Goal: Transaction & Acquisition: Purchase product/service

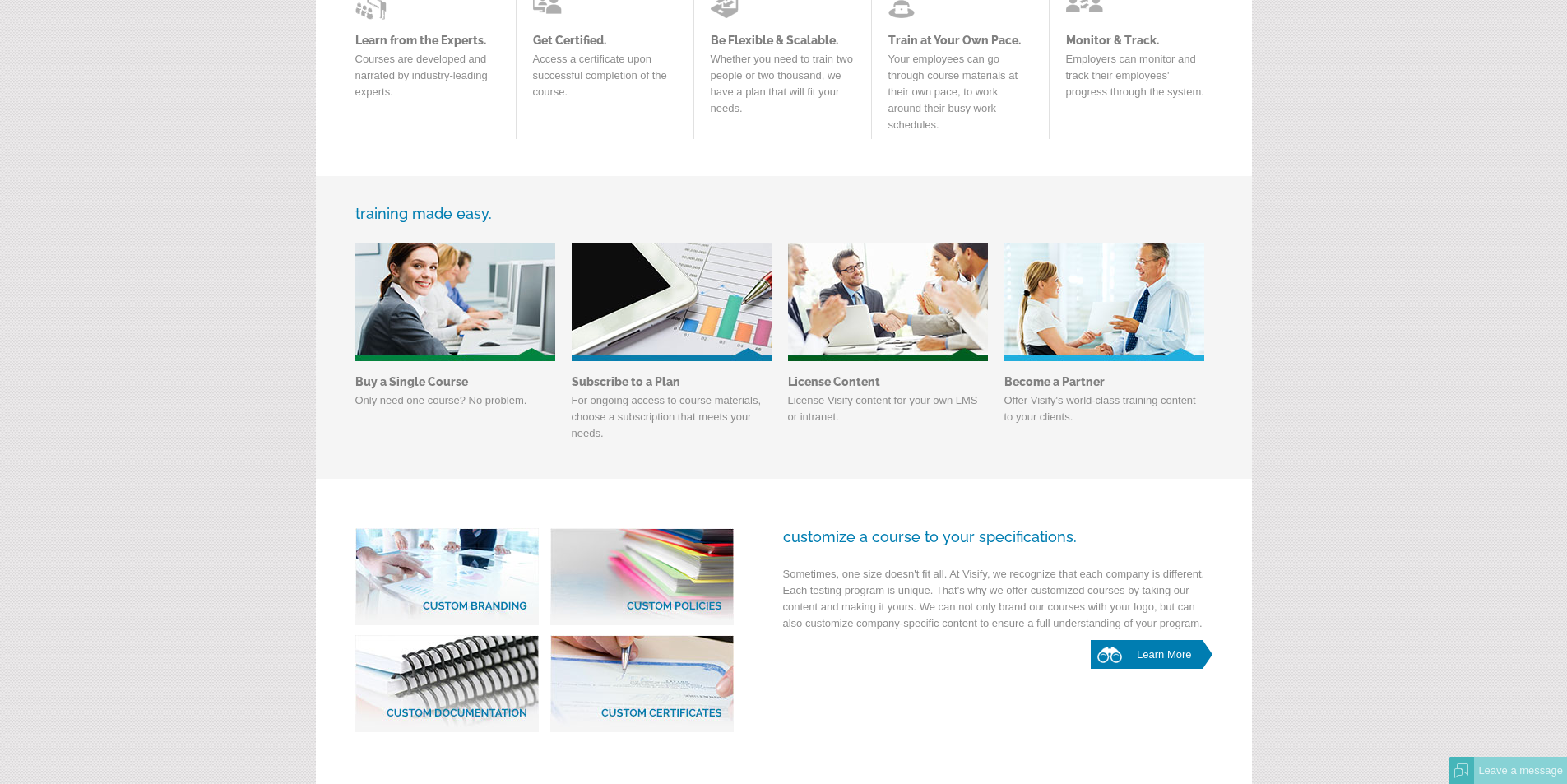
scroll to position [205, 0]
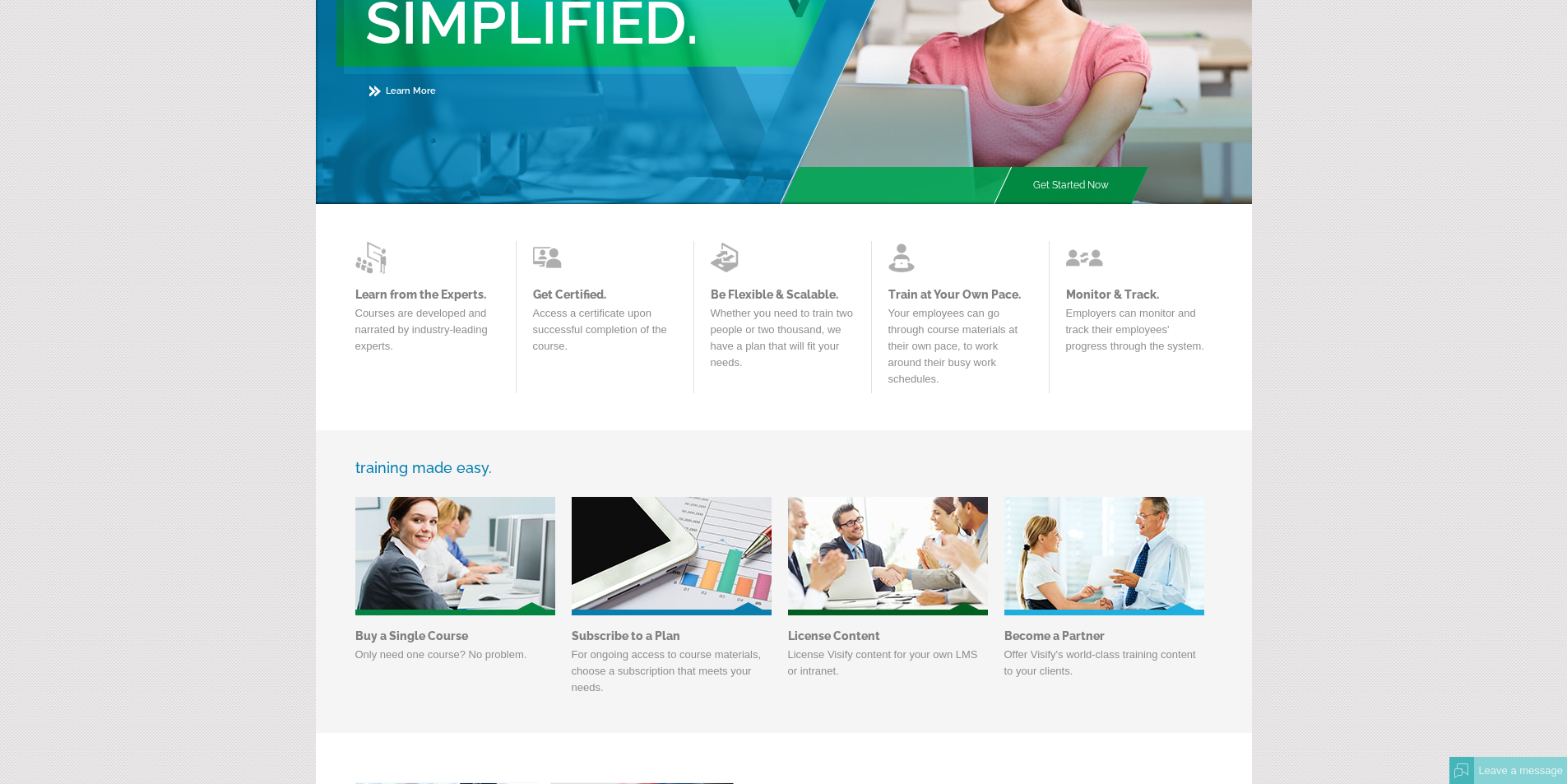
click at [1068, 182] on link "Get Started Now" at bounding box center [1071, 184] width 117 height 37
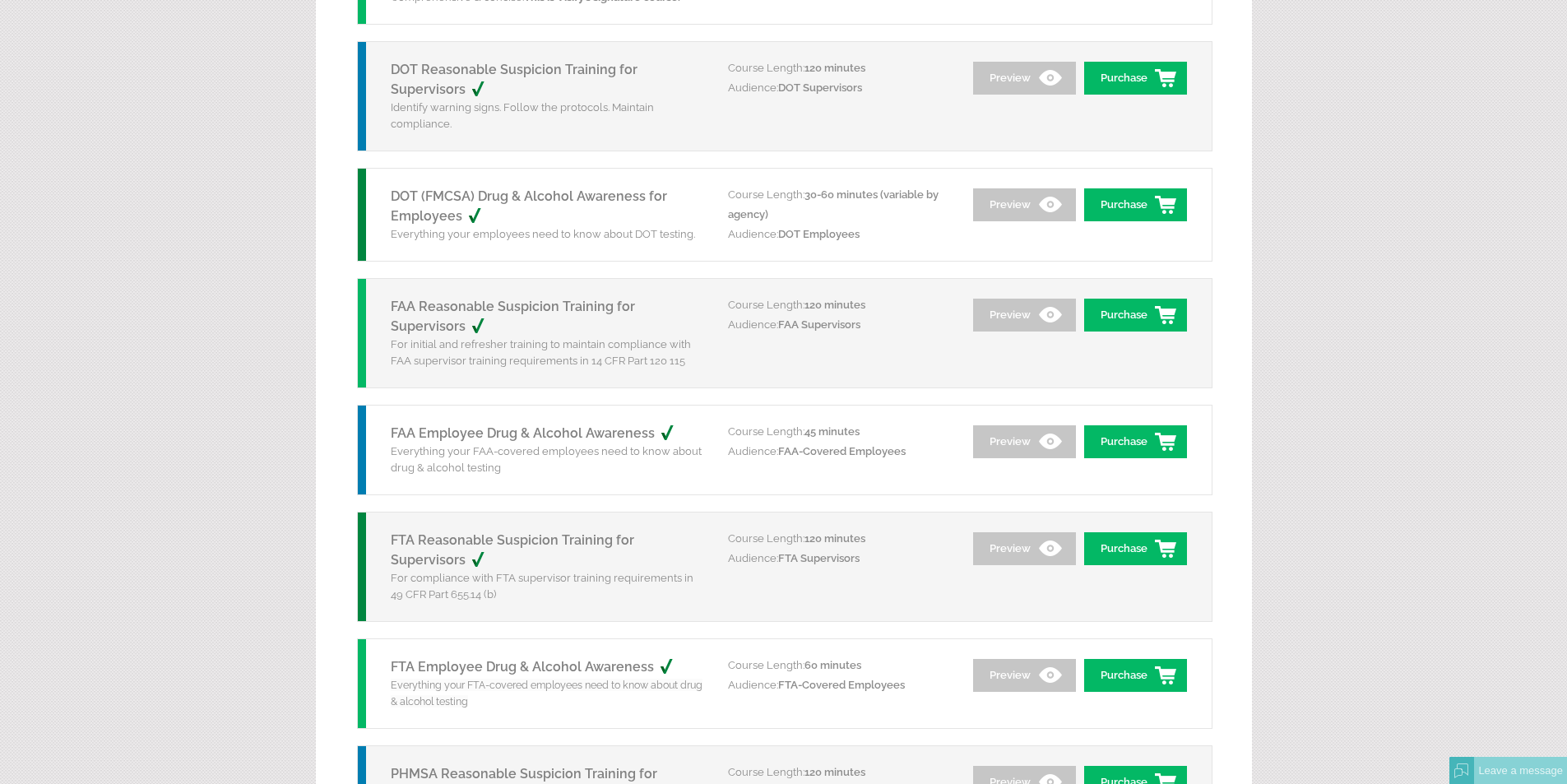
scroll to position [82, 0]
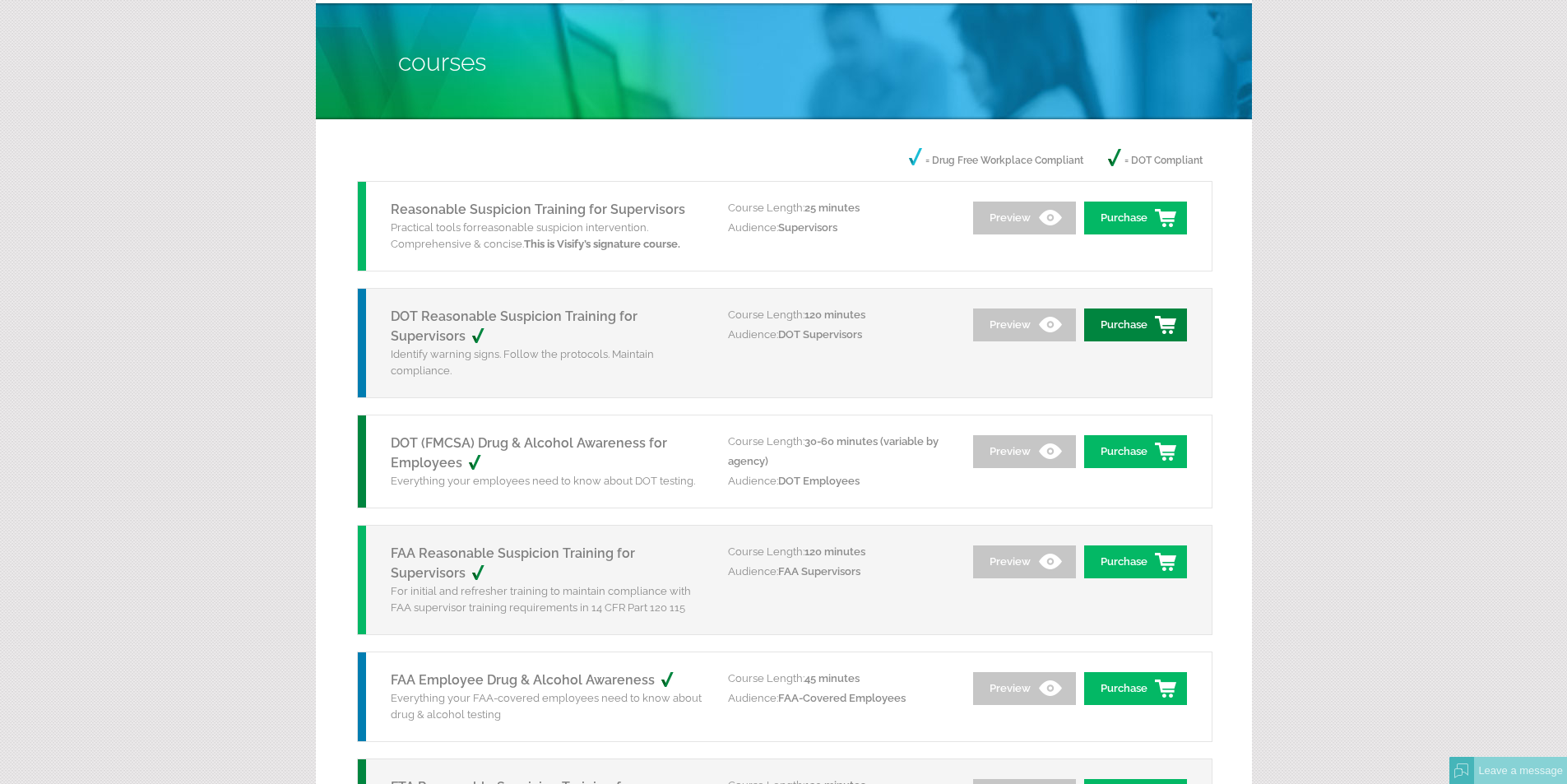
click at [1117, 316] on link "Purchase" at bounding box center [1136, 324] width 103 height 33
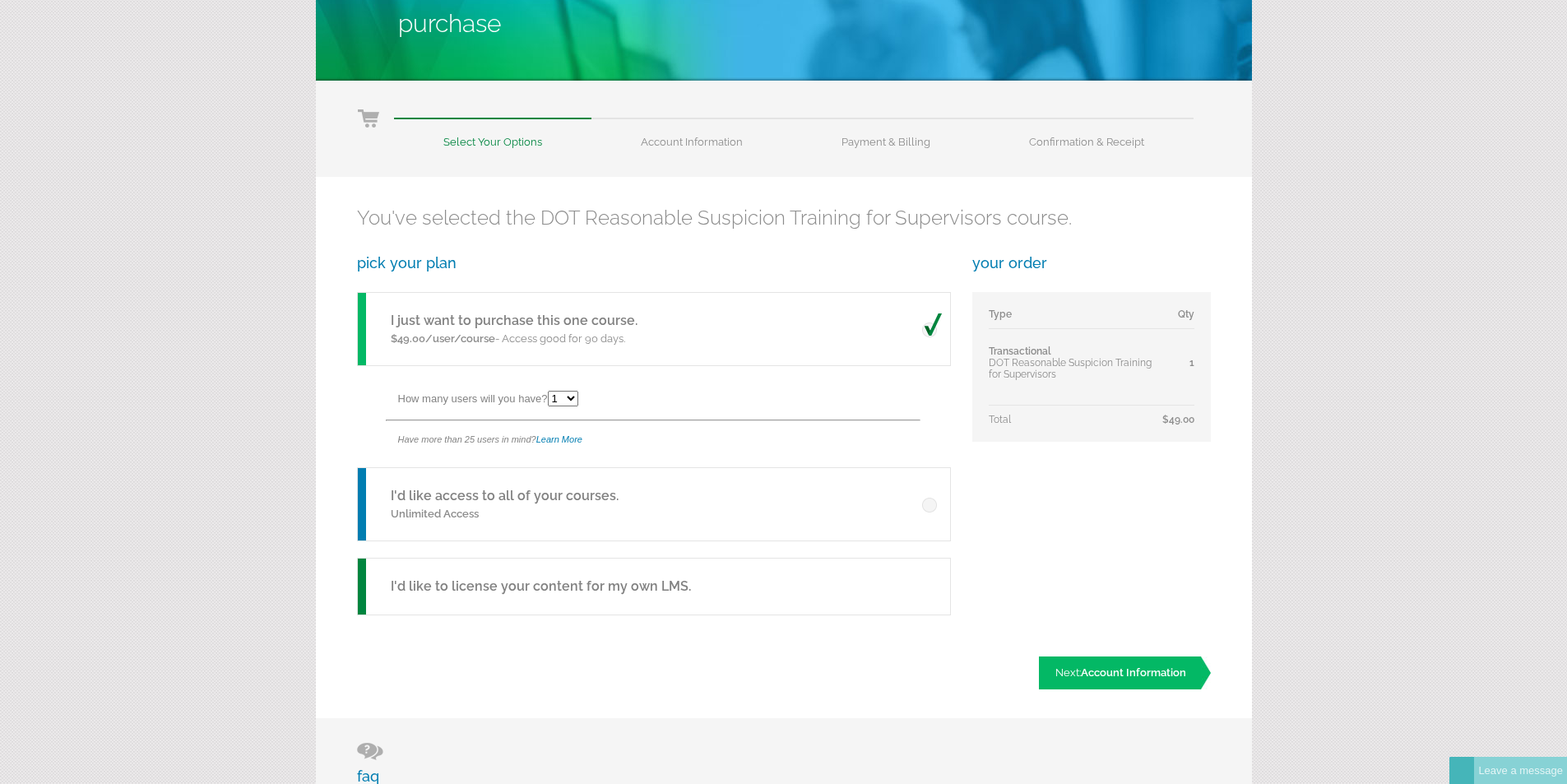
scroll to position [165, 0]
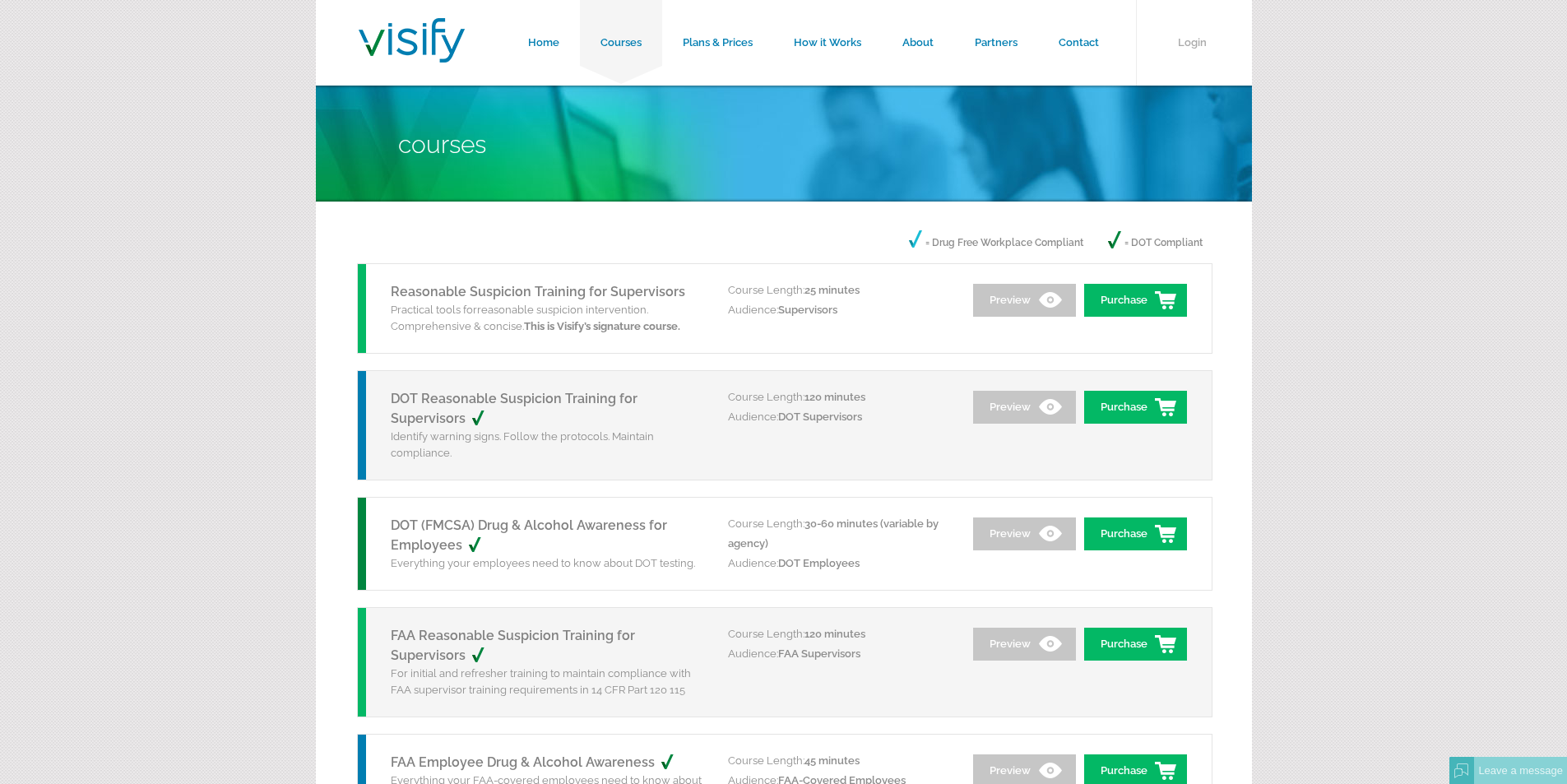
scroll to position [82, 0]
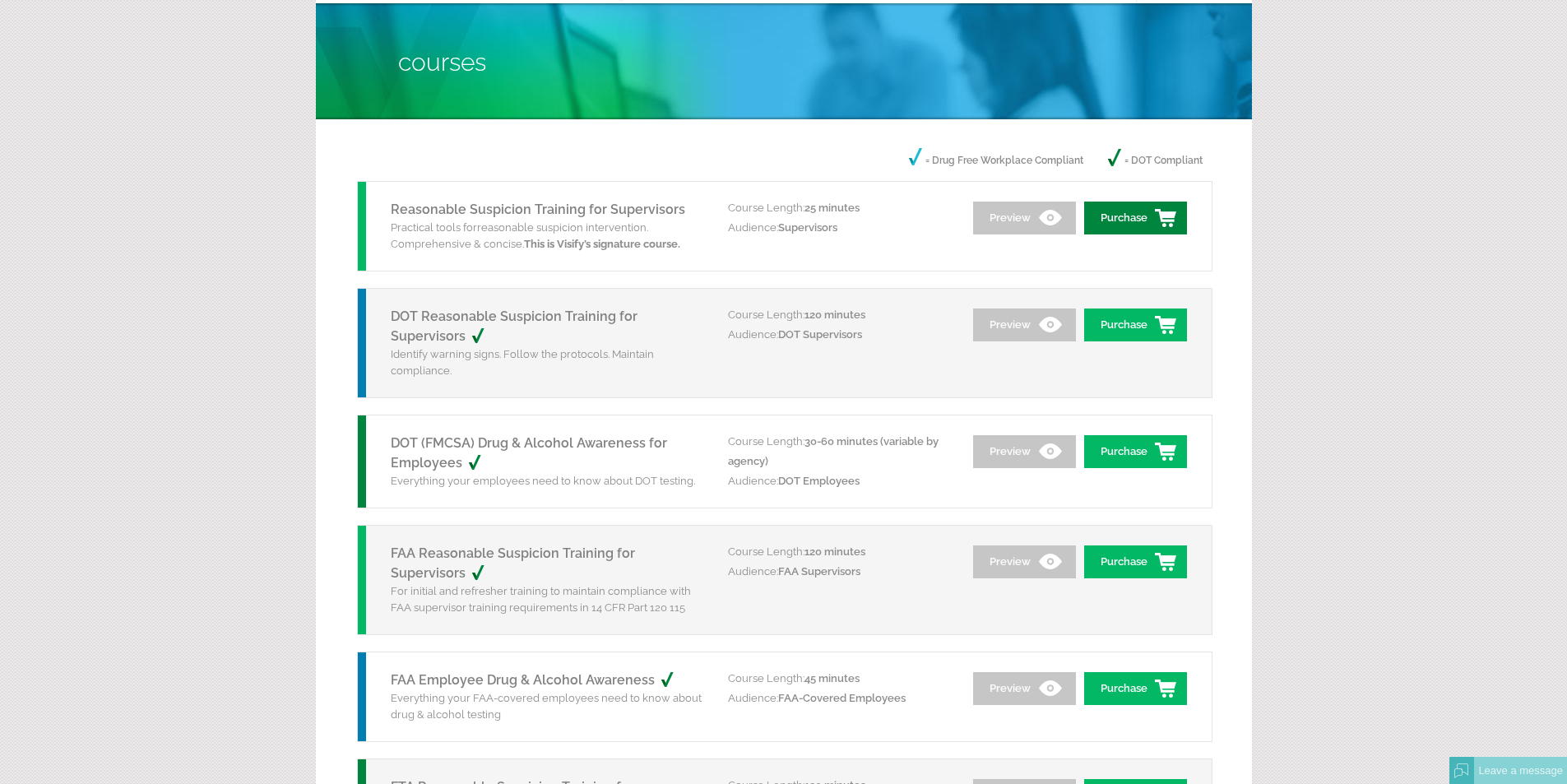
click at [1118, 227] on link "Purchase" at bounding box center [1136, 217] width 103 height 33
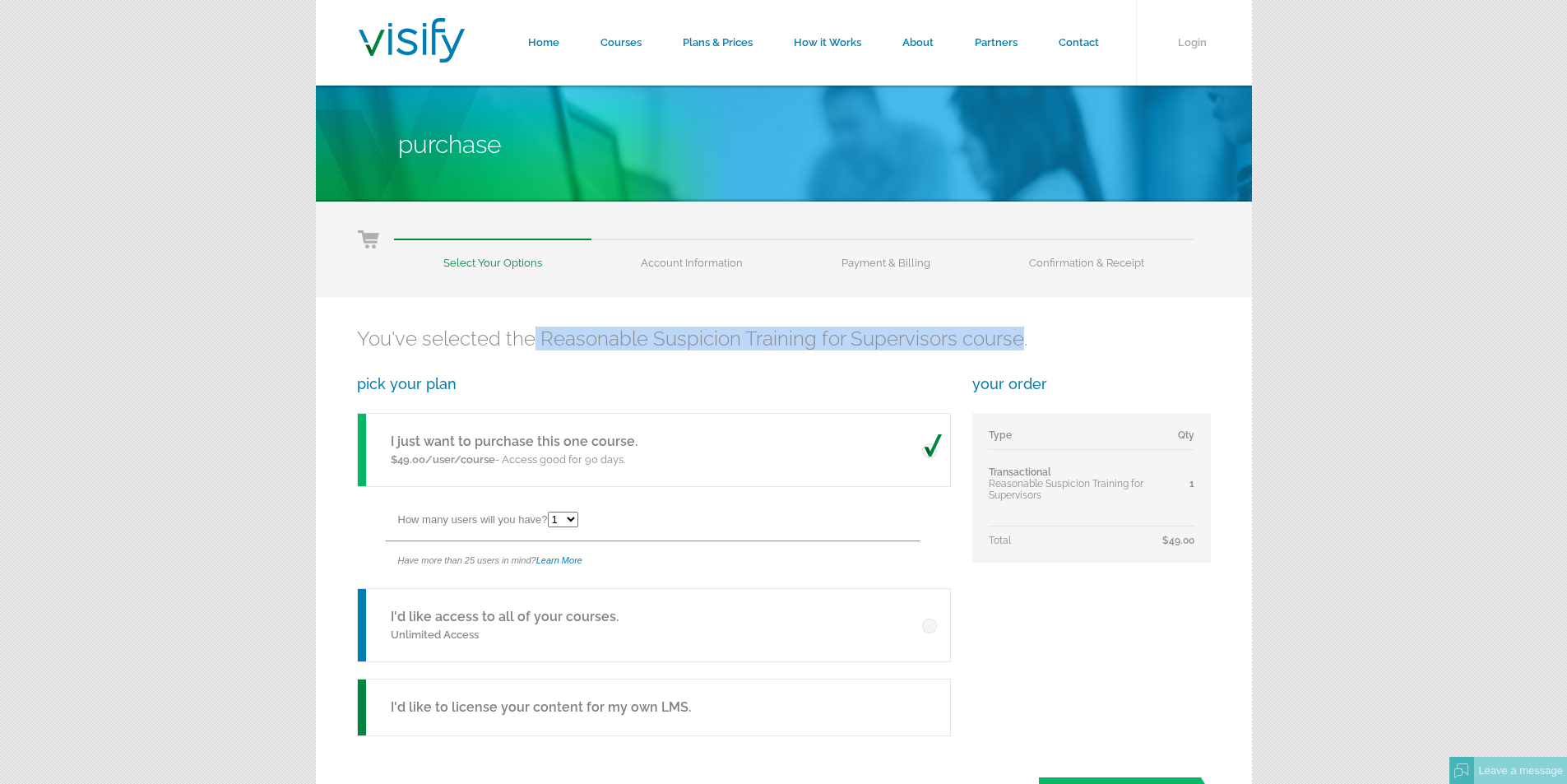
drag, startPoint x: 534, startPoint y: 343, endPoint x: 1017, endPoint y: 345, distance: 483.0
click at [1017, 345] on h2 "You've selected the Reasonable Suspicion Training for Supervisors course." at bounding box center [784, 338] width 854 height 24
copy h2 "Reasonable Suspicion Training for Supervisors course"
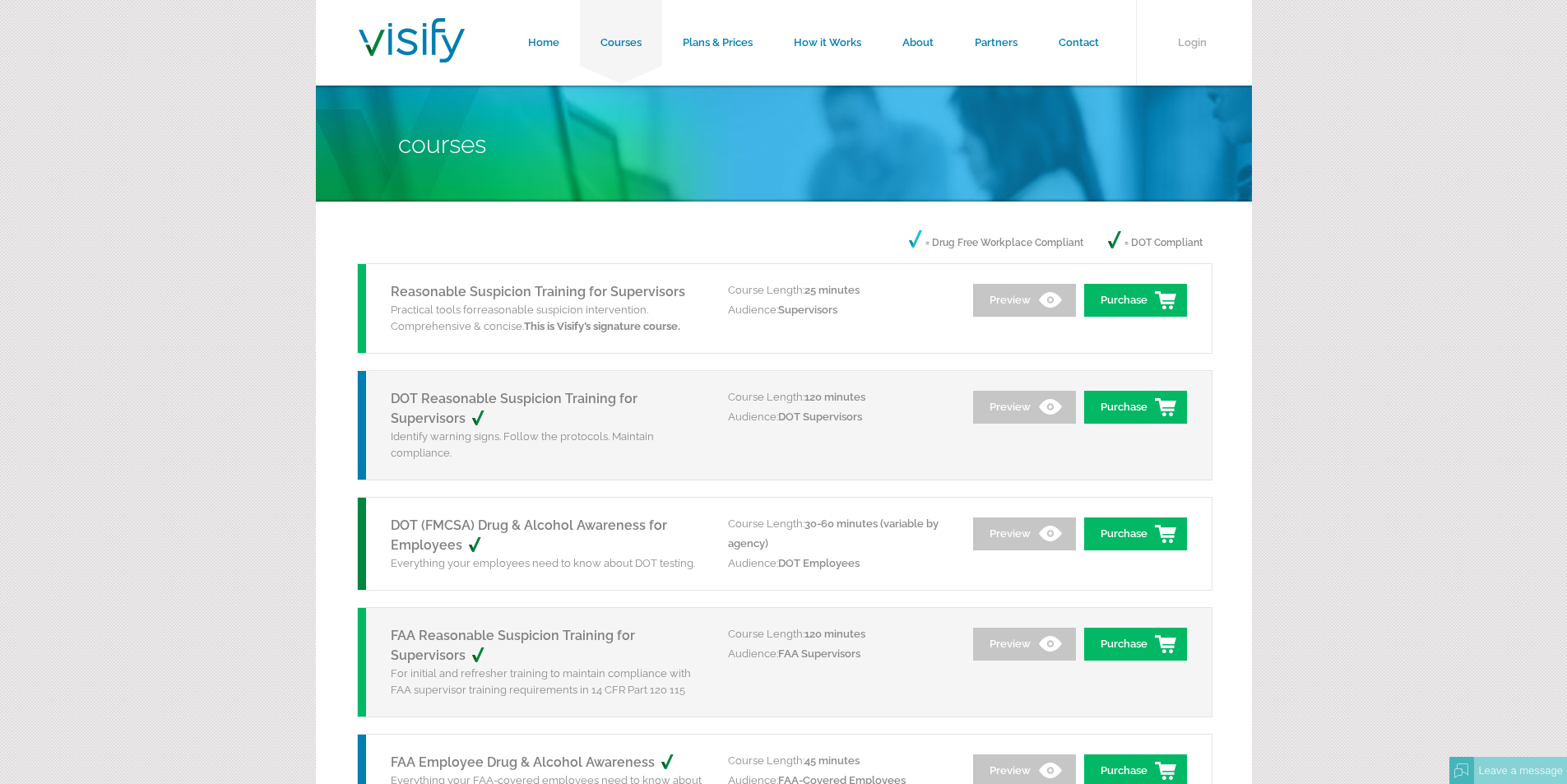
scroll to position [82, 0]
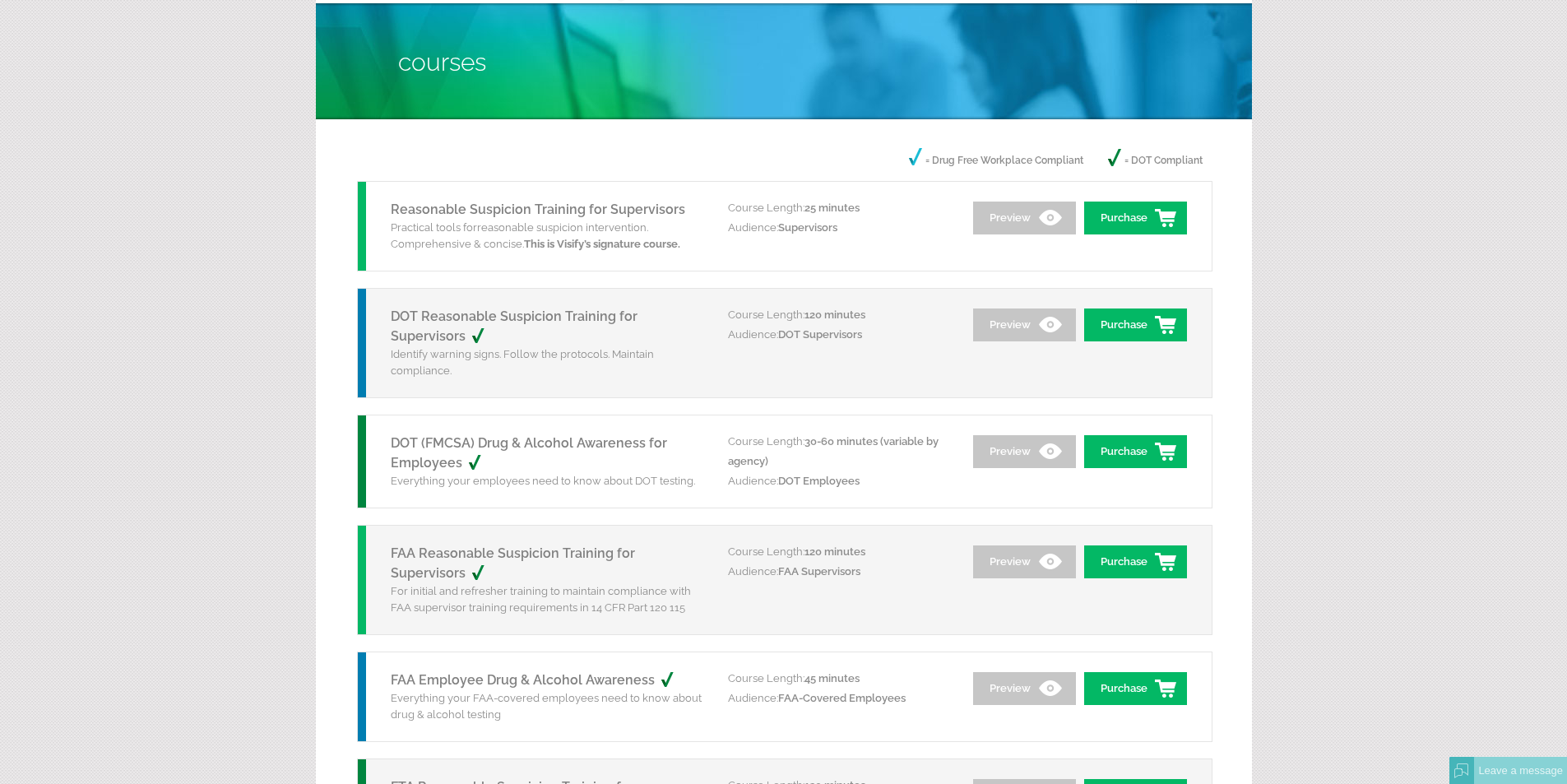
click at [423, 320] on link "DOT Reasonable Suspicion Training for Supervisors" at bounding box center [514, 326] width 247 height 36
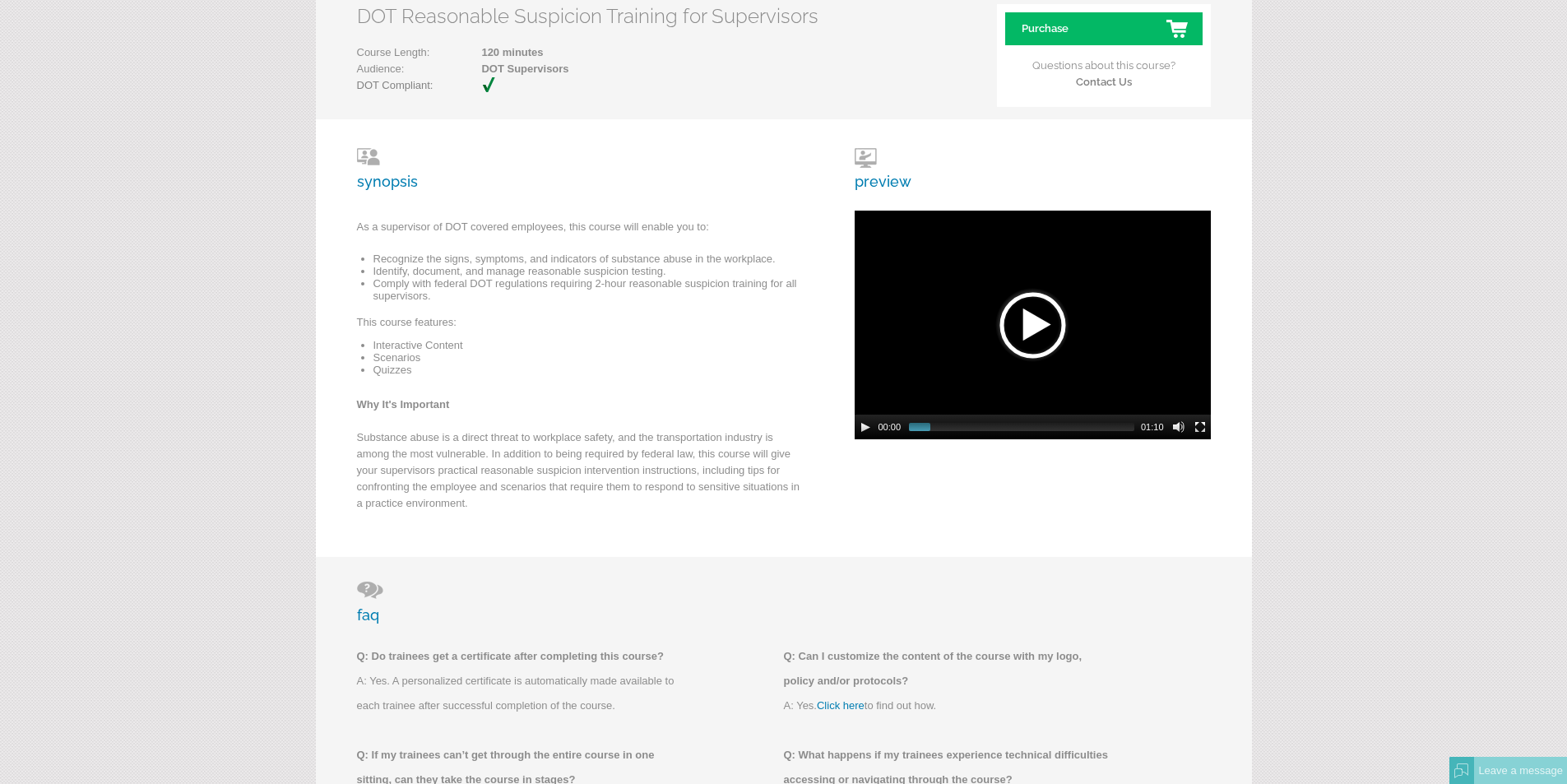
scroll to position [247, 0]
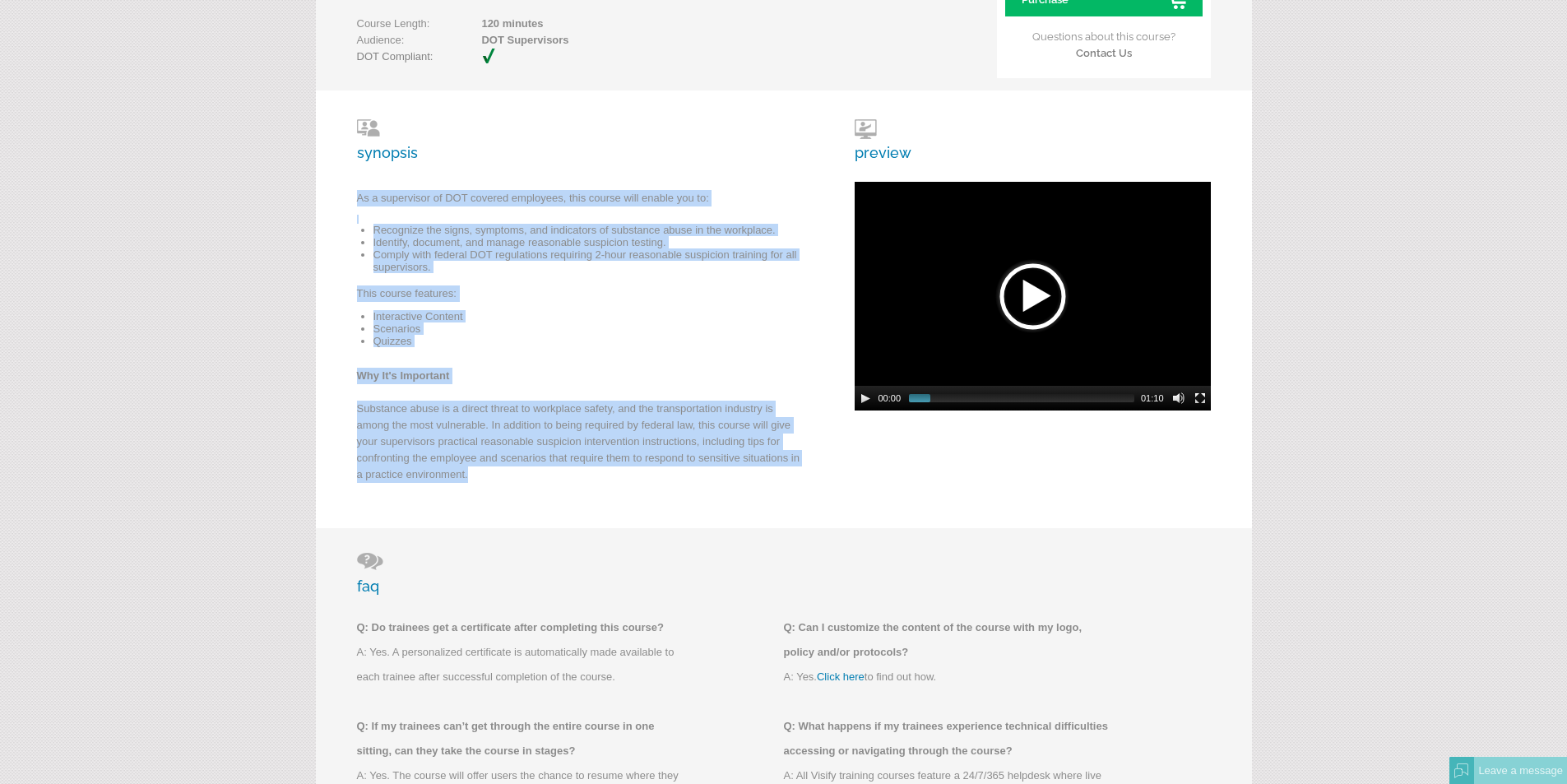
drag, startPoint x: 356, startPoint y: 198, endPoint x: 485, endPoint y: 467, distance: 298.3
click at [485, 467] on div "synopsis As a supervisor of DOT covered employees, this course will enable you …" at bounding box center [579, 308] width 444 height 380
copy div "As a supervisor of DOT covered employees, this course will enable you to: Recog…"
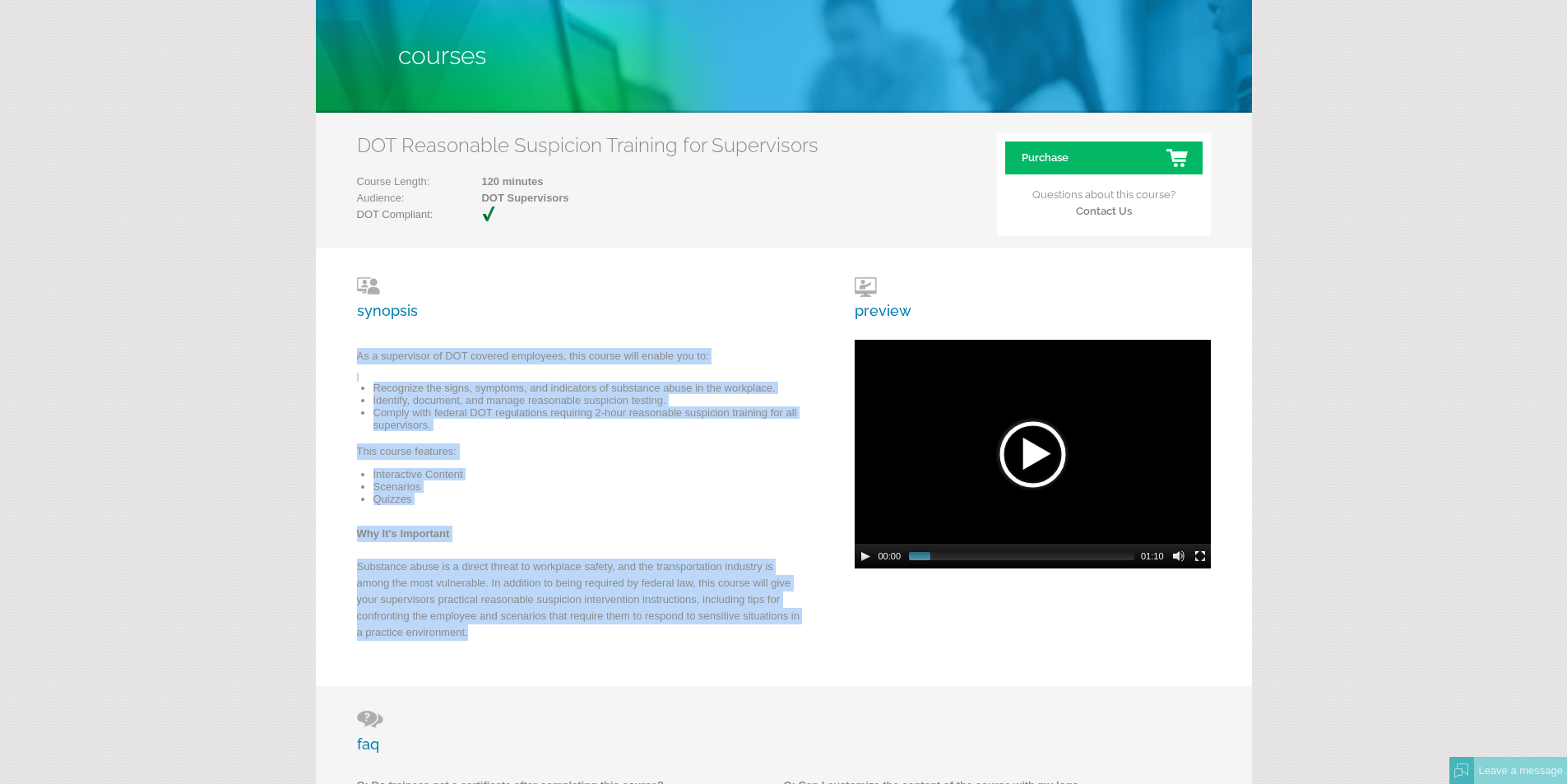
scroll to position [0, 0]
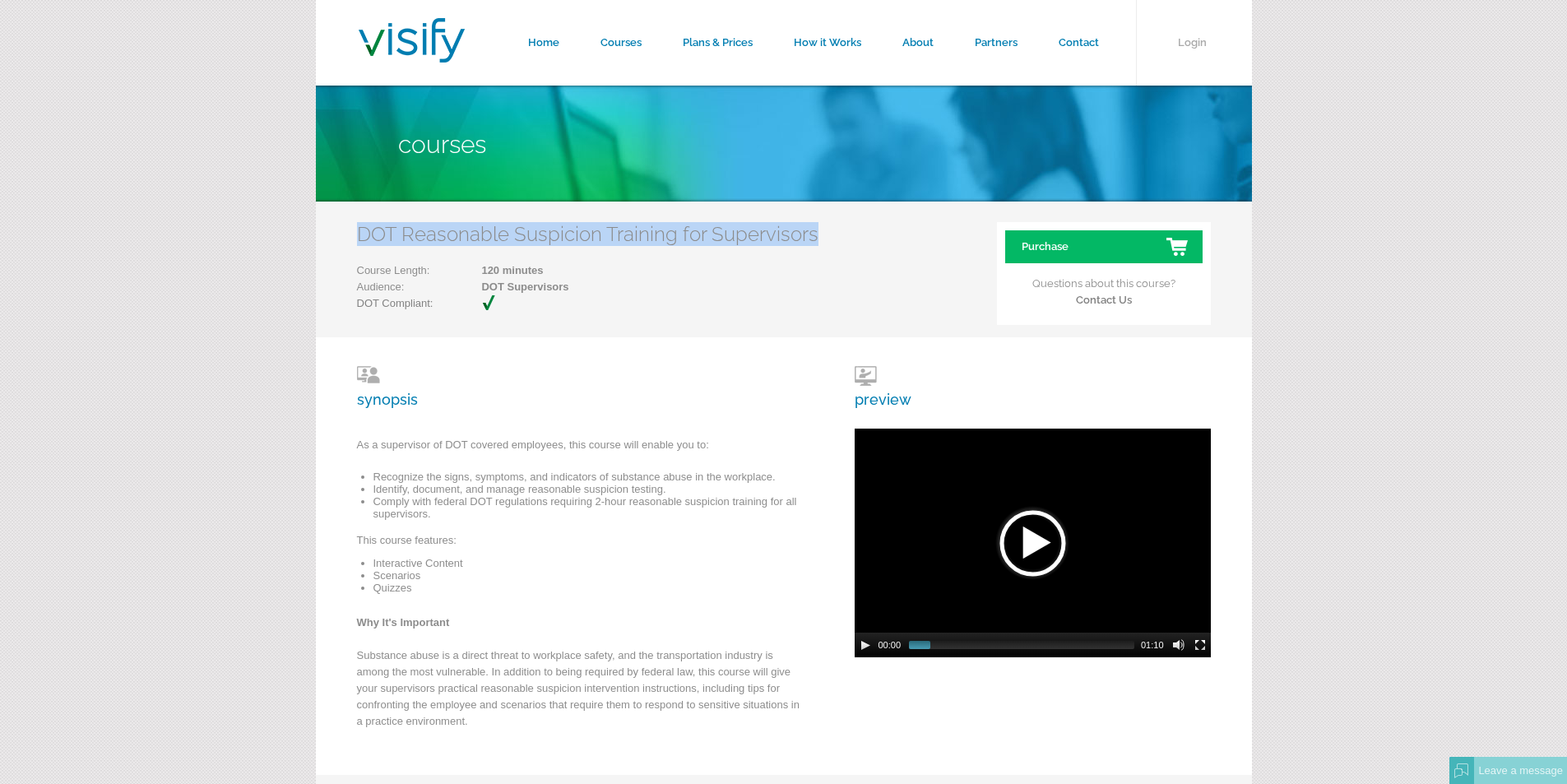
drag, startPoint x: 357, startPoint y: 233, endPoint x: 812, endPoint y: 239, distance: 455.0
click at [812, 239] on h2 "DOT Reasonable Suspicion Training for Supervisors" at bounding box center [587, 234] width 461 height 24
copy h2 "DOT Reasonable Suspicion Training for Supervisors"
